Goal: Task Accomplishment & Management: Complete application form

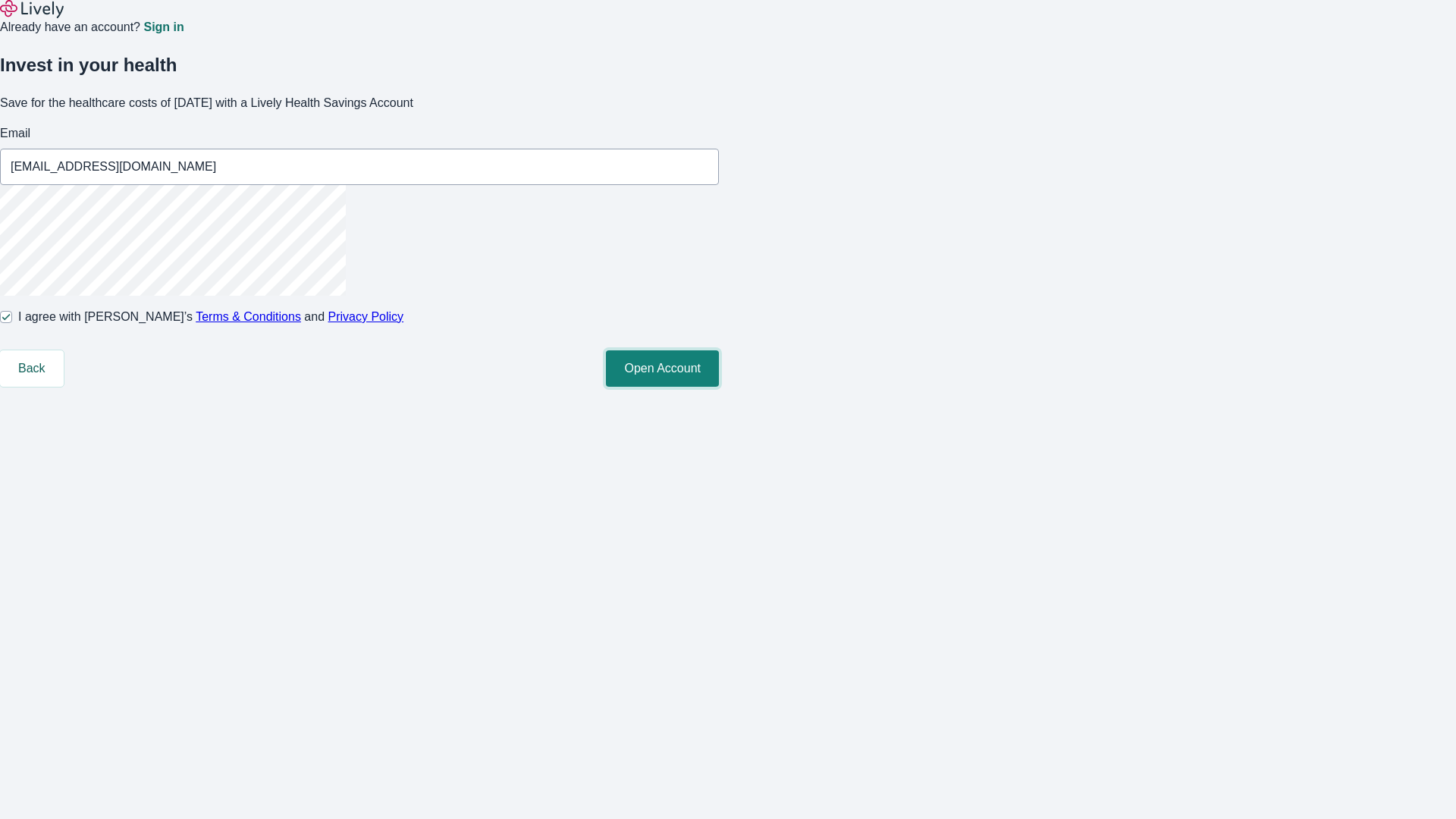
click at [719, 386] on button "Open Account" at bounding box center [662, 369] width 113 height 37
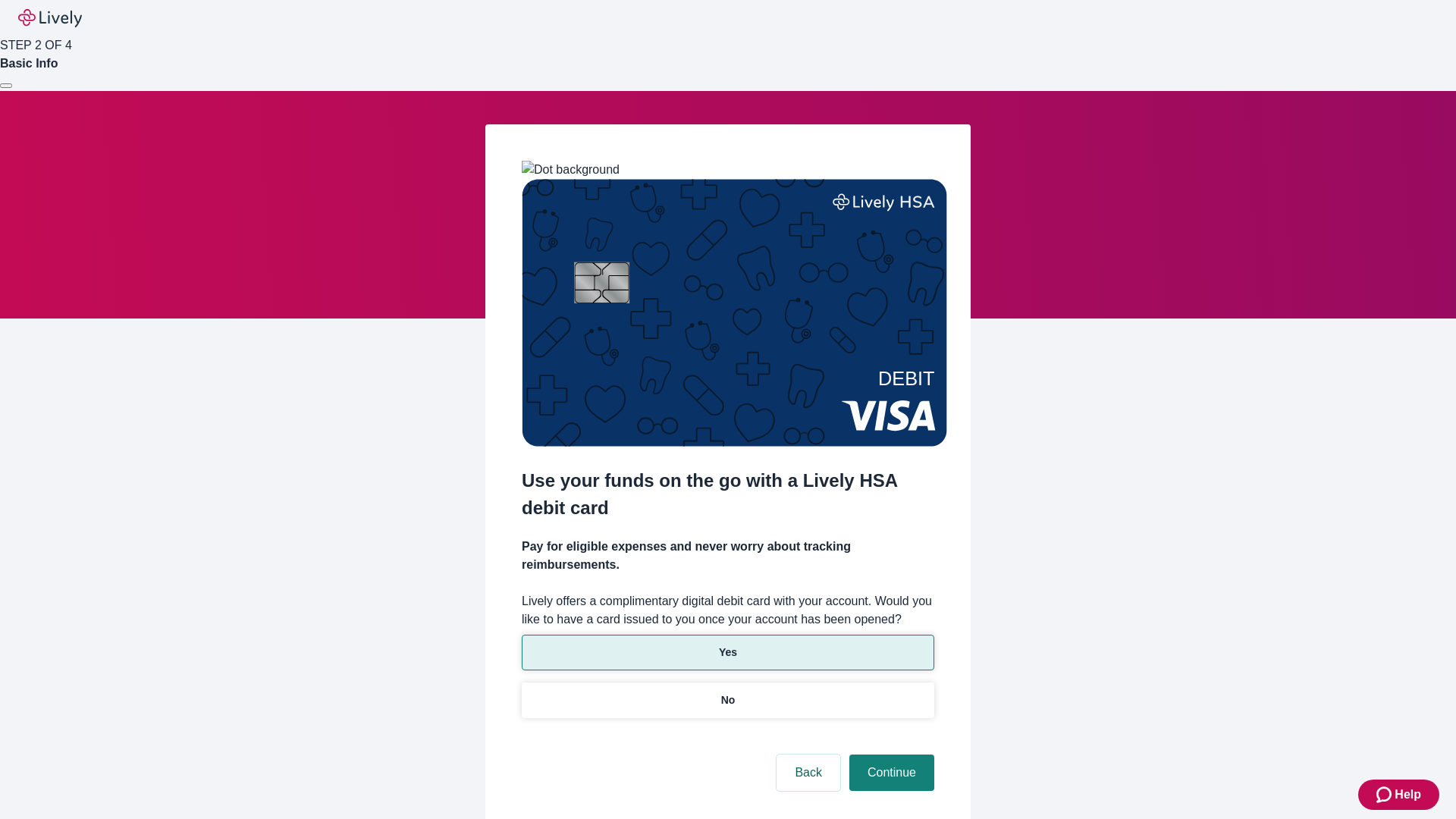
click at [728, 645] on p "Yes" at bounding box center [728, 653] width 18 height 16
click at [889, 755] on button "Continue" at bounding box center [892, 773] width 85 height 37
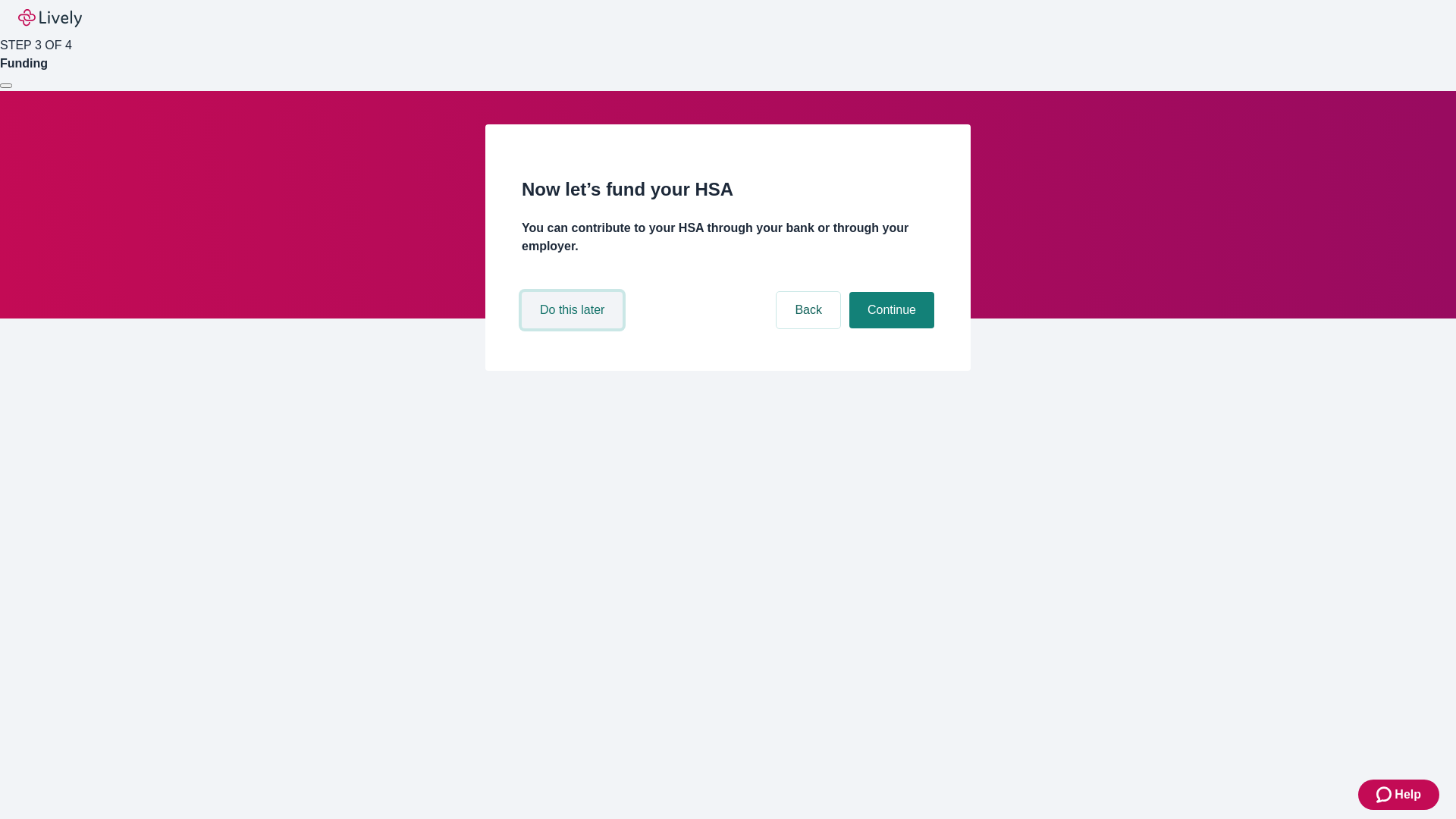
click at [574, 328] on button "Do this later" at bounding box center [573, 311] width 101 height 37
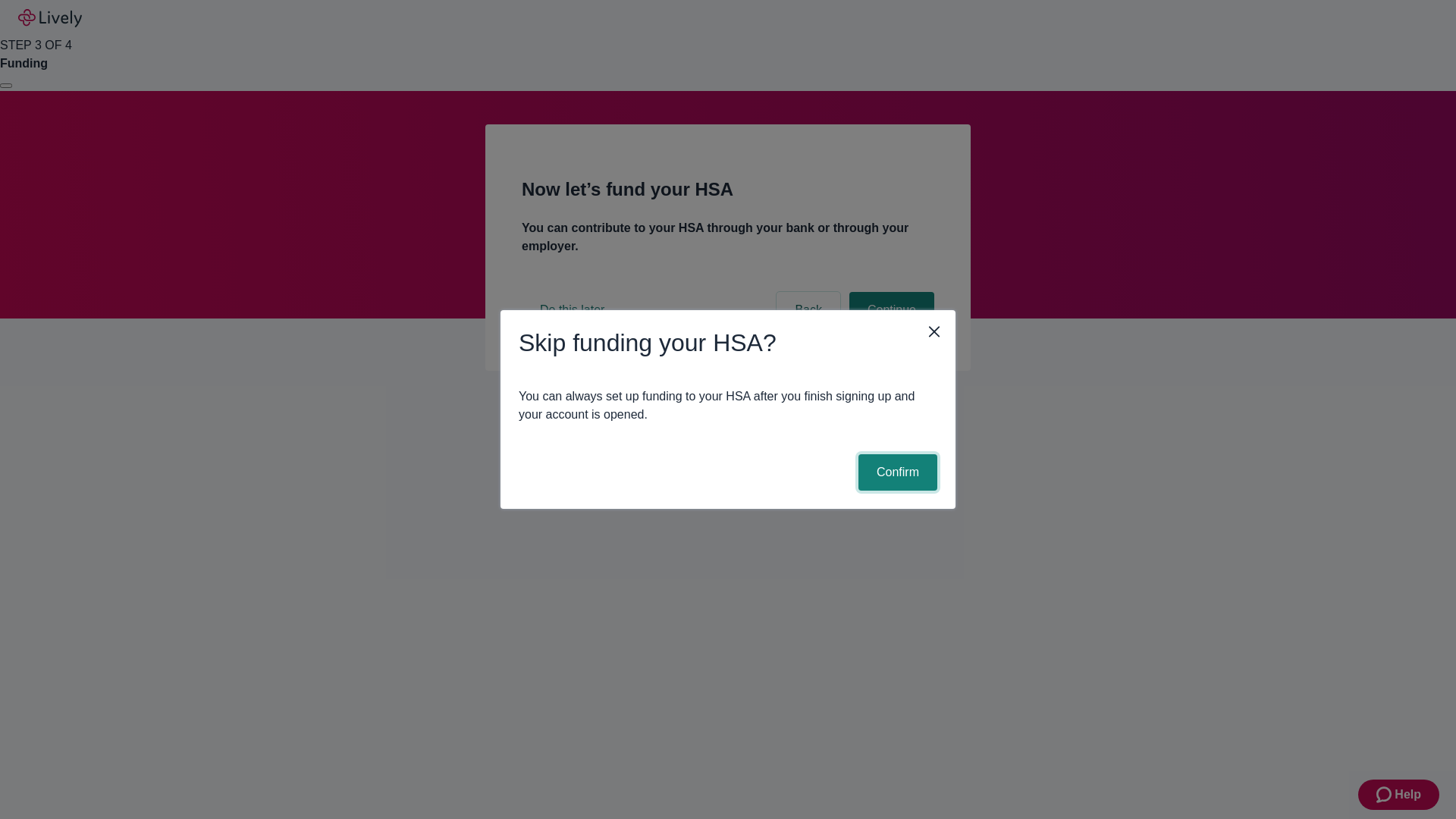
click at [896, 473] on button "Confirm" at bounding box center [898, 473] width 79 height 37
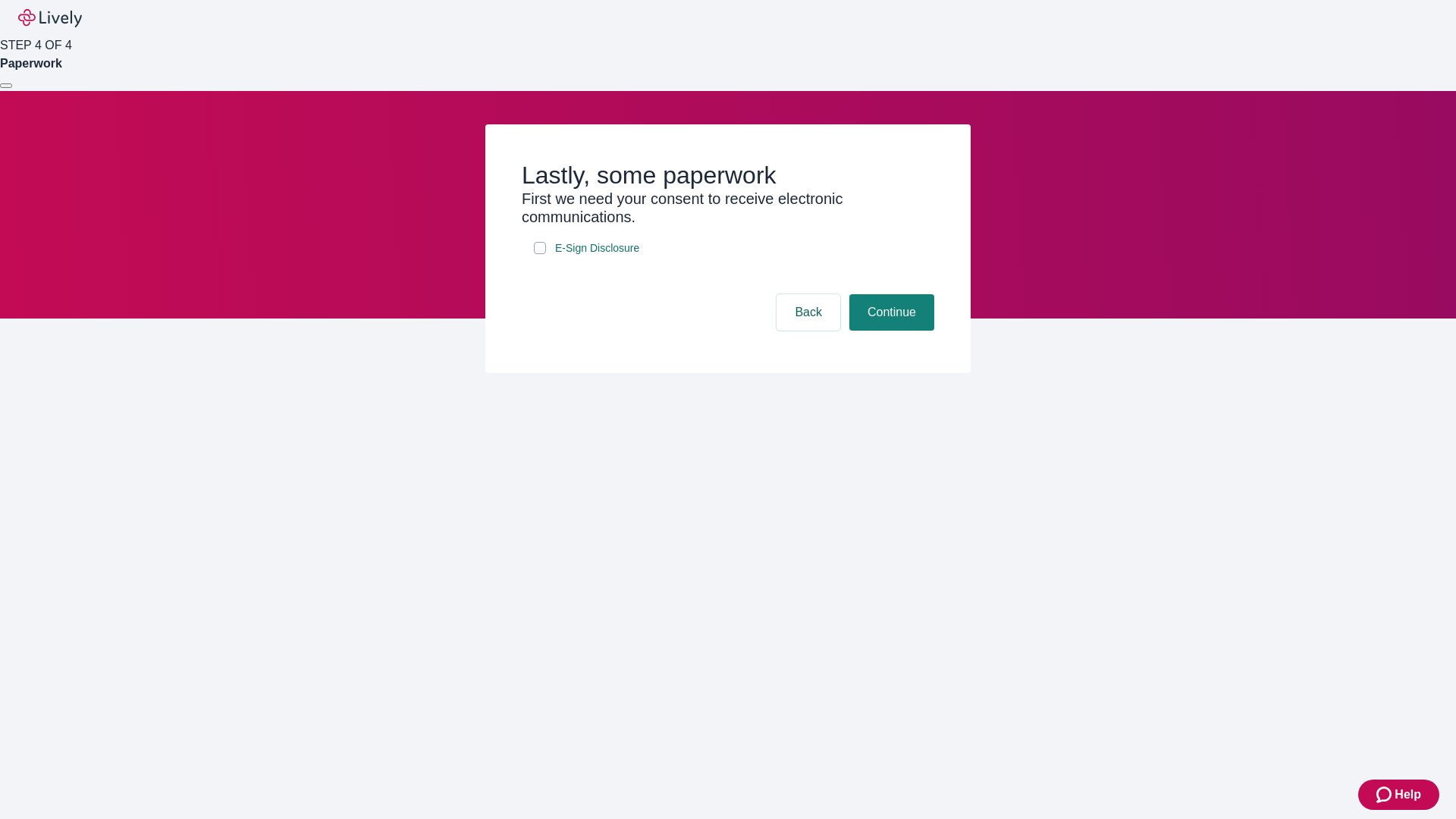
click at [540, 254] on input "E-Sign Disclosure" at bounding box center [540, 248] width 12 height 12
checkbox input "true"
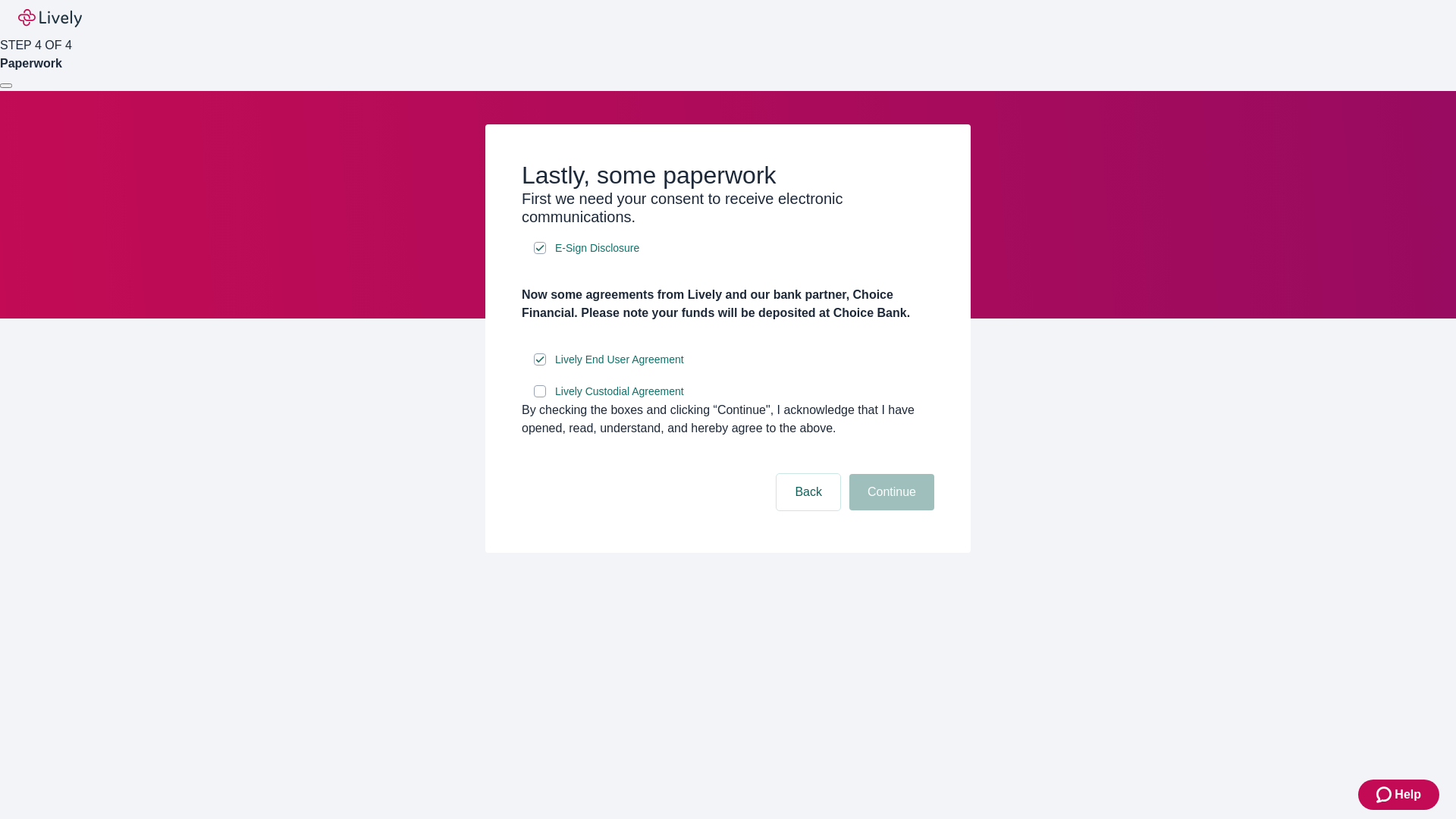
click at [540, 398] on input "Lively Custodial Agreement" at bounding box center [540, 392] width 12 height 12
checkbox input "true"
click at [889, 511] on button "Continue" at bounding box center [892, 493] width 85 height 37
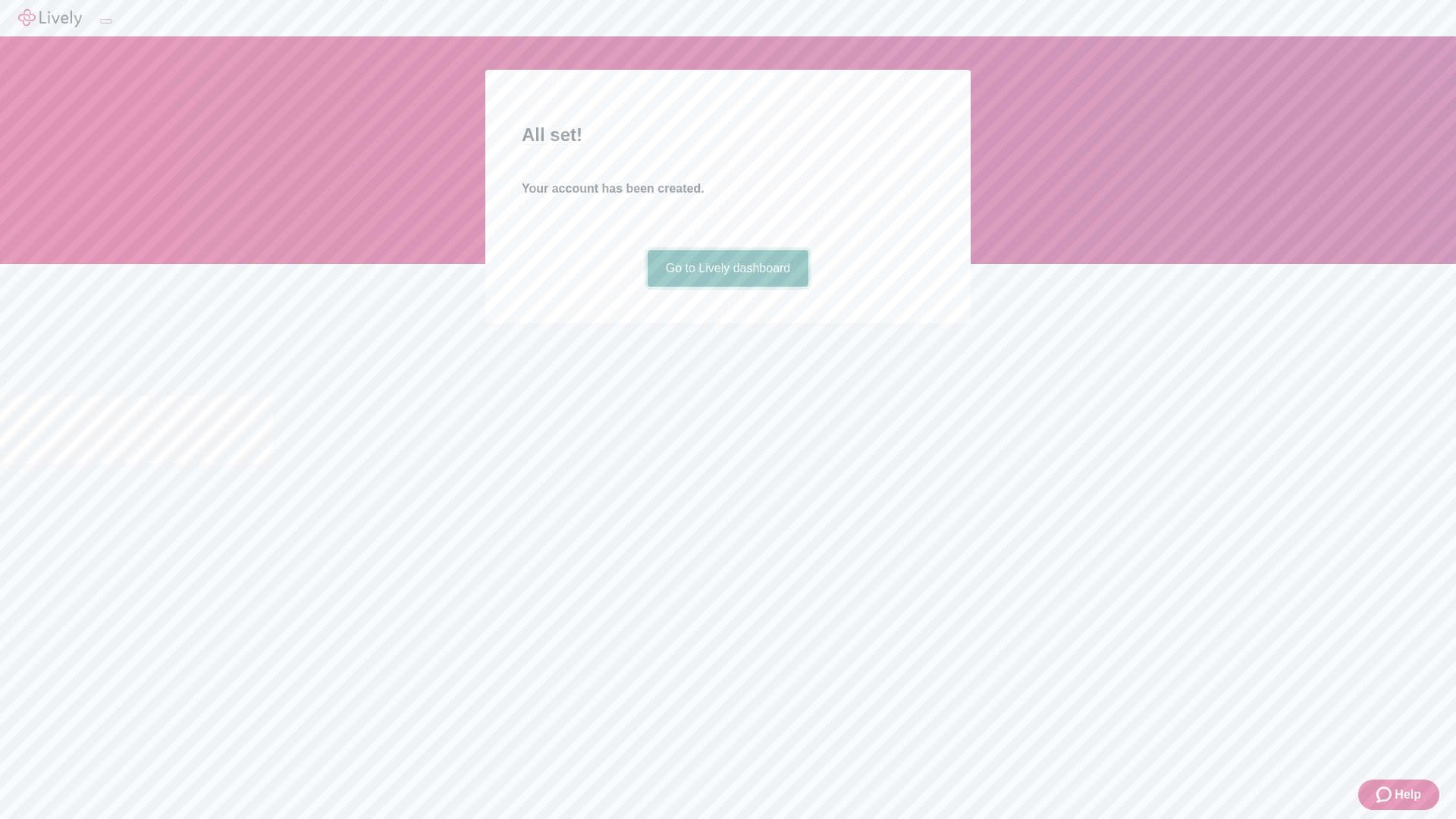
click at [728, 286] on link "Go to Lively dashboard" at bounding box center [728, 269] width 162 height 37
